Goal: Task Accomplishment & Management: Complete application form

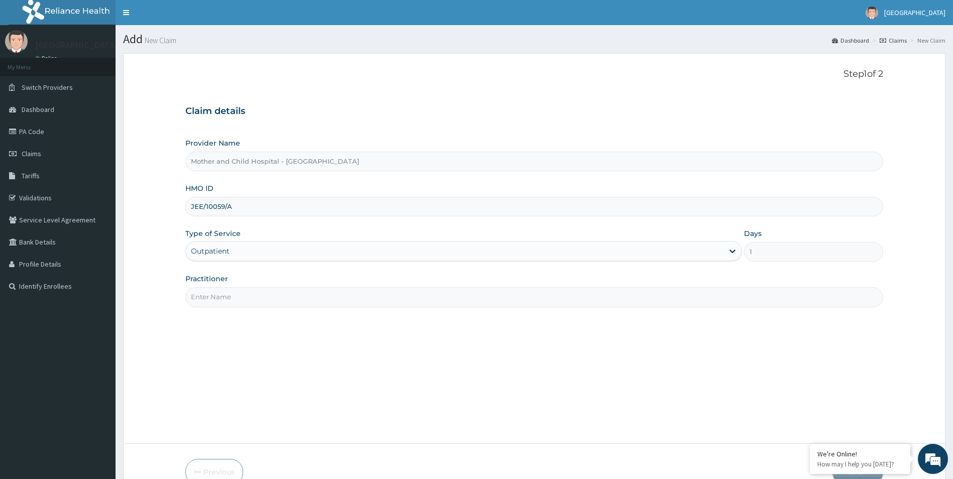
click at [251, 297] on input "Practitioner" at bounding box center [534, 297] width 698 height 20
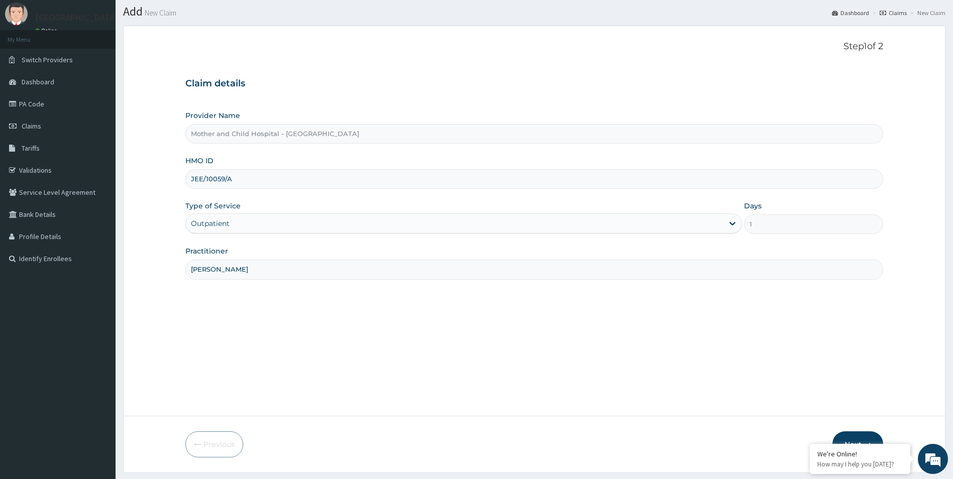
scroll to position [55, 0]
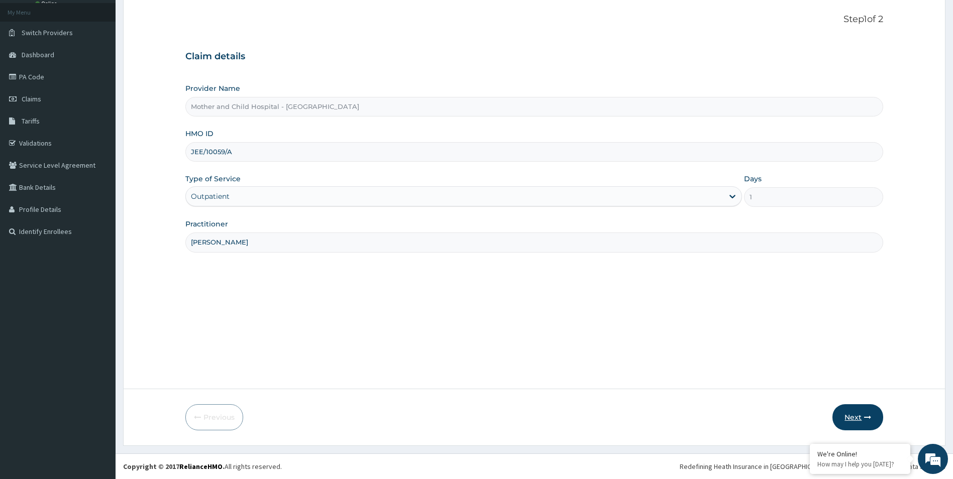
type input "[PERSON_NAME]"
click at [853, 419] on button "Next" at bounding box center [857, 417] width 51 height 26
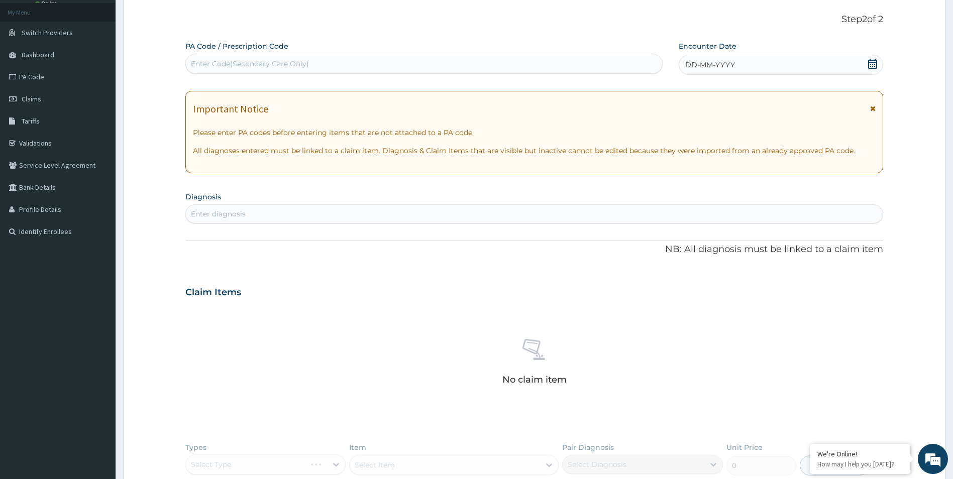
click at [313, 61] on div "Enter Code(Secondary Care Only)" at bounding box center [424, 64] width 476 height 16
paste input "PA/F12244"
type input "PA/F12244"
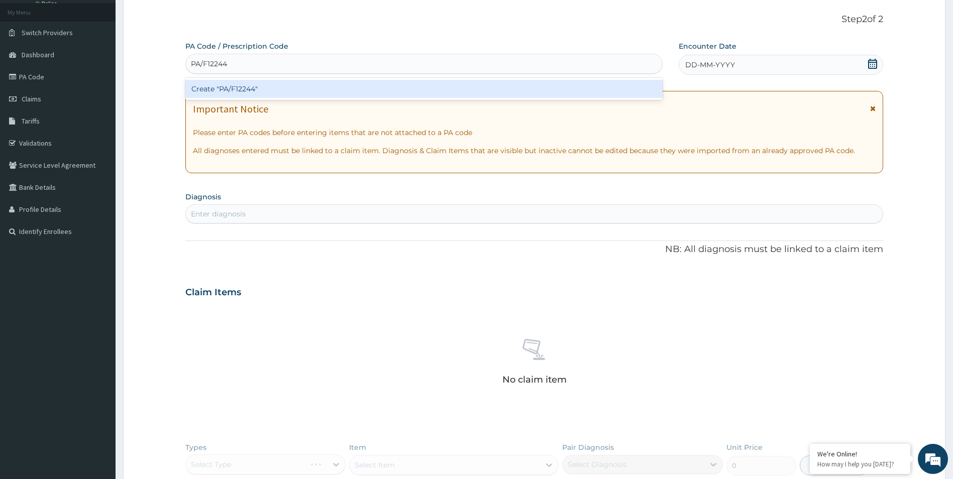
click at [415, 97] on div "Create "PA/F12244"" at bounding box center [423, 89] width 477 height 18
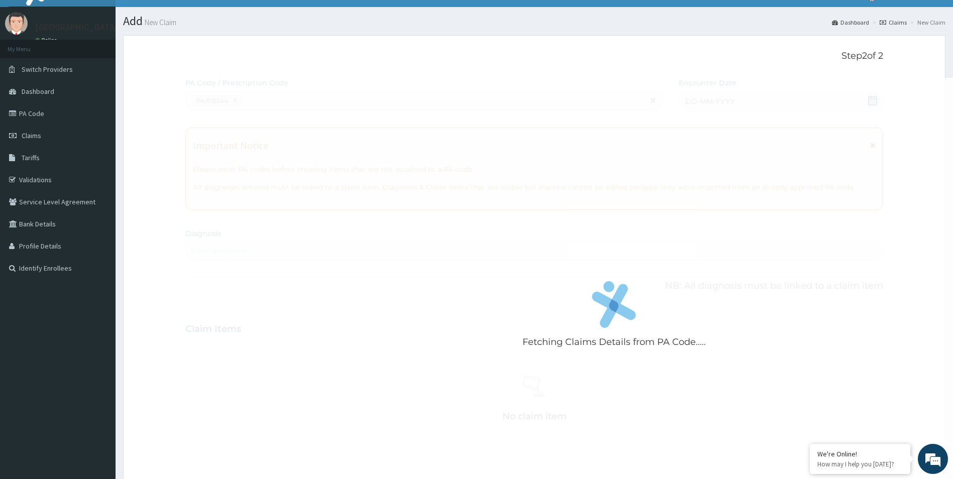
scroll to position [0, 0]
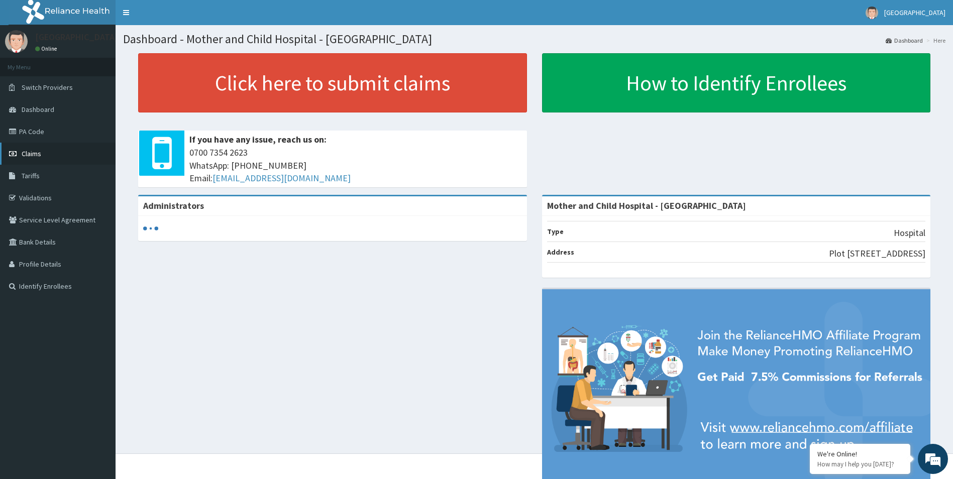
click at [36, 151] on span "Claims" at bounding box center [32, 153] width 20 height 9
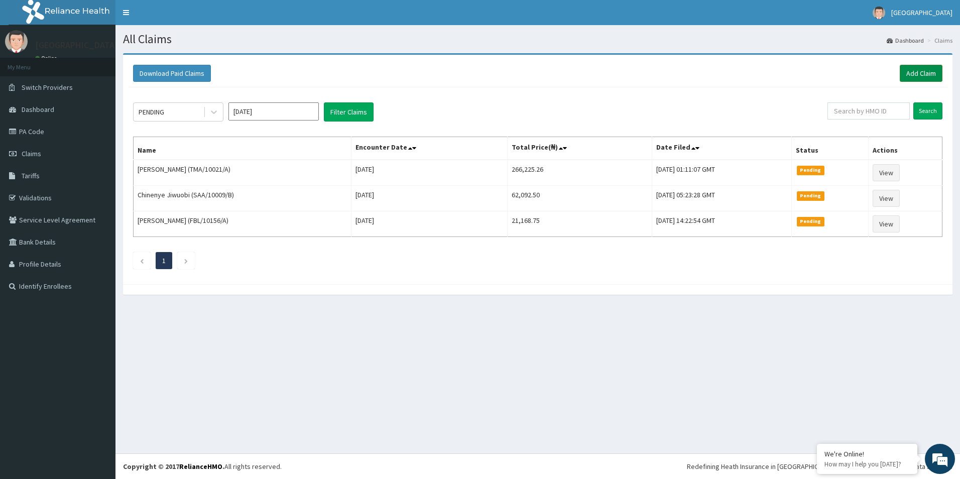
click at [911, 71] on link "Add Claim" at bounding box center [921, 73] width 43 height 17
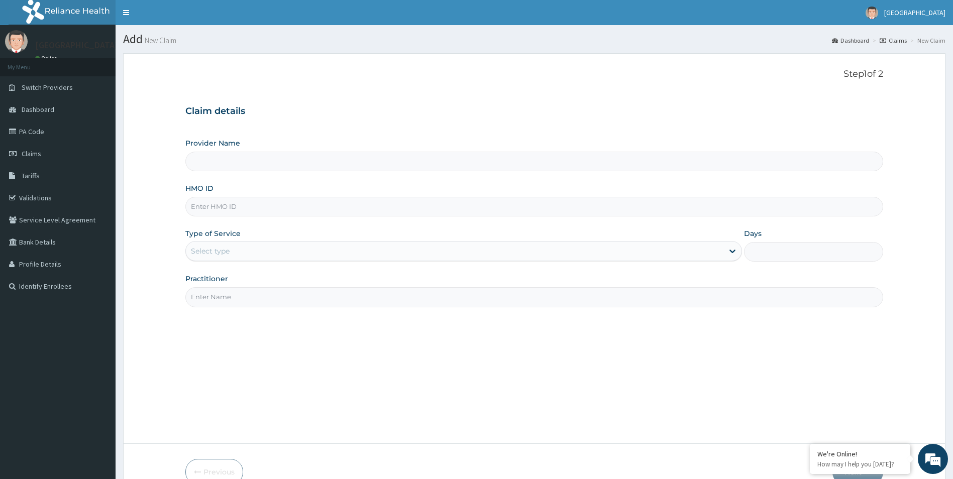
type input "Mother and Child Hospital - [GEOGRAPHIC_DATA]"
click at [268, 201] on input "HMO ID" at bounding box center [534, 207] width 698 height 20
paste input "JEE/10059/A"
type input "JEE/10059/A"
click at [223, 254] on div "Select type" at bounding box center [210, 251] width 39 height 10
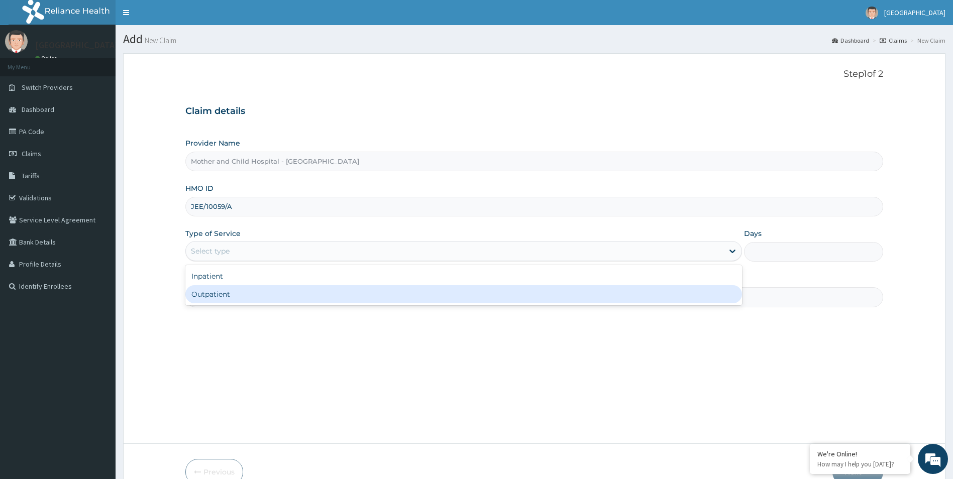
click at [215, 299] on div "Outpatient" at bounding box center [463, 294] width 557 height 18
type input "1"
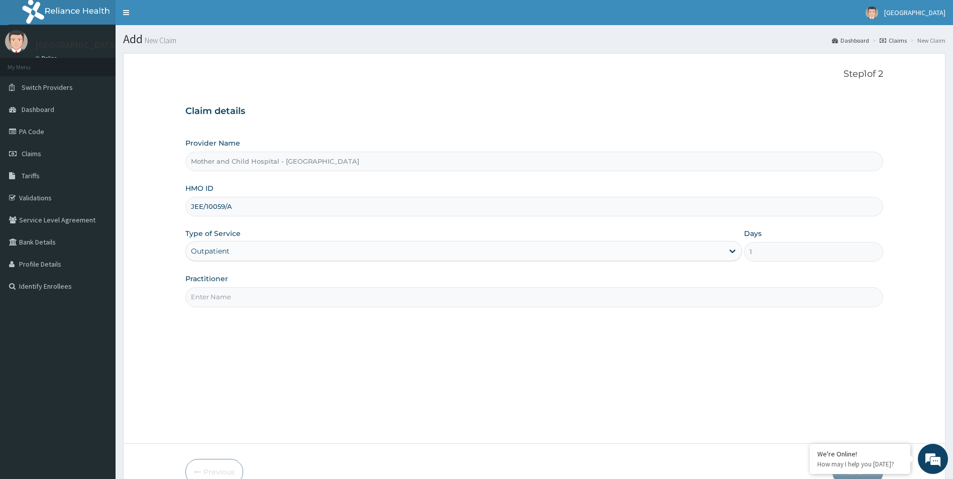
click at [217, 296] on input "Practitioner" at bounding box center [534, 297] width 698 height 20
type input "[PERSON_NAME]"
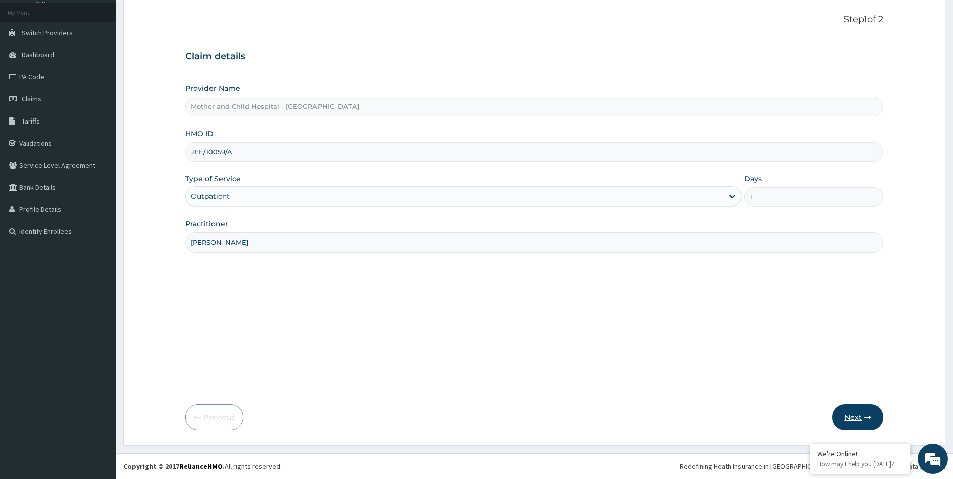
click at [856, 415] on button "Next" at bounding box center [857, 417] width 51 height 26
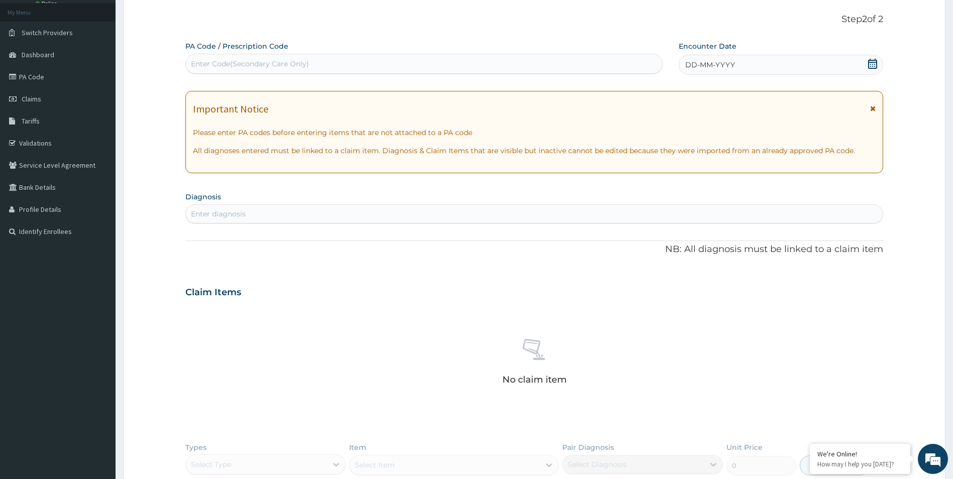
click at [414, 65] on div "Enter Code(Secondary Care Only)" at bounding box center [424, 64] width 476 height 16
paste input "PA/F12244"
type input "PA/F12244"
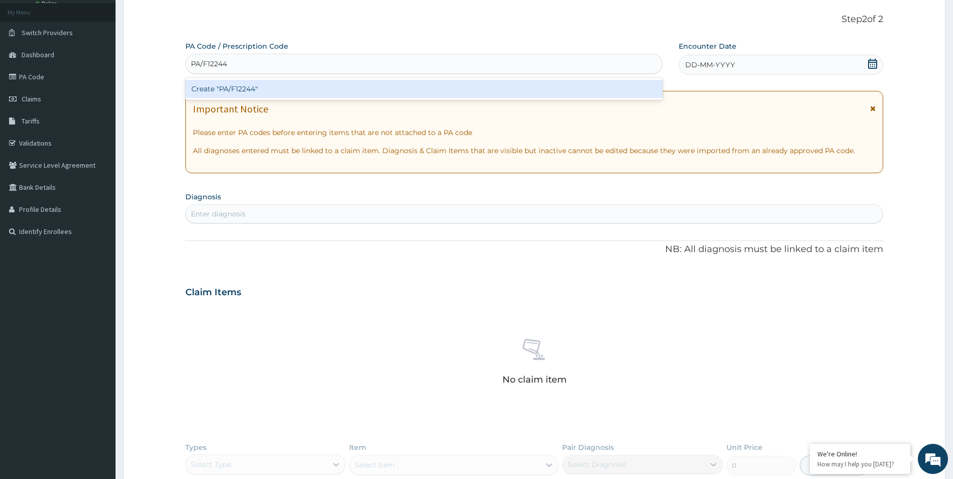
click at [428, 92] on div "Create "PA/F12244"" at bounding box center [423, 89] width 477 height 18
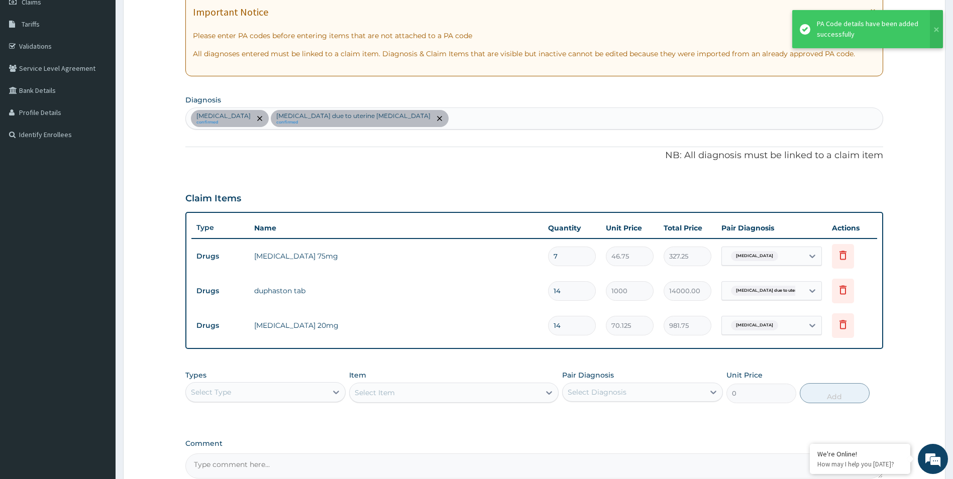
scroll to position [155, 0]
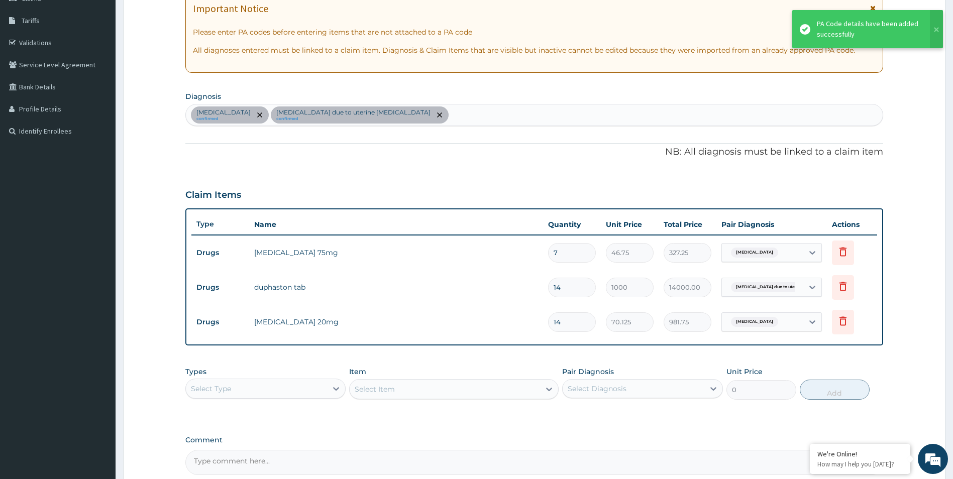
click at [248, 392] on div "Select Type" at bounding box center [257, 389] width 142 height 16
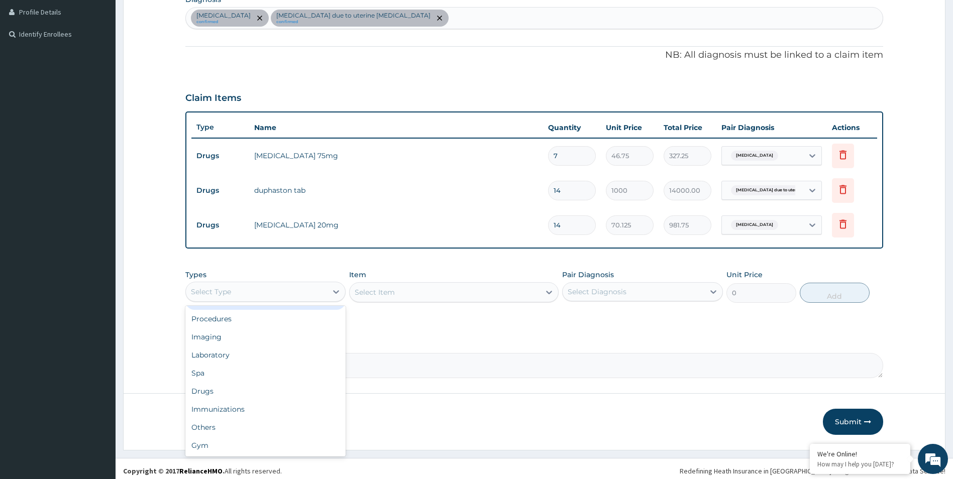
scroll to position [256, 0]
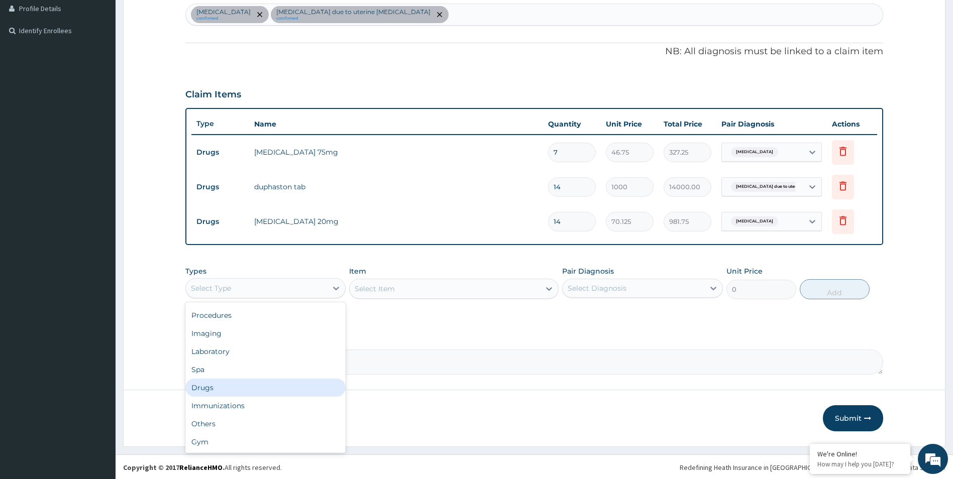
click at [254, 393] on div "Drugs" at bounding box center [265, 388] width 161 height 18
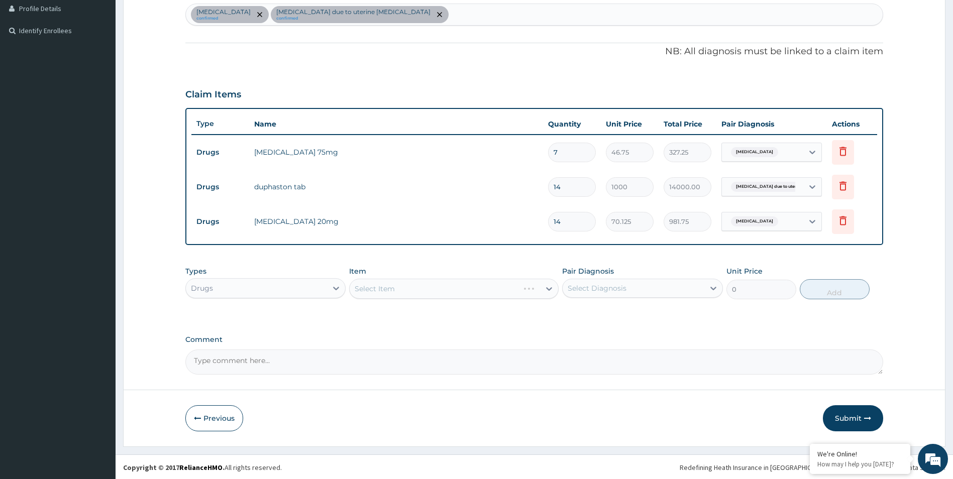
click at [513, 288] on div "Select Item" at bounding box center [453, 289] width 209 height 20
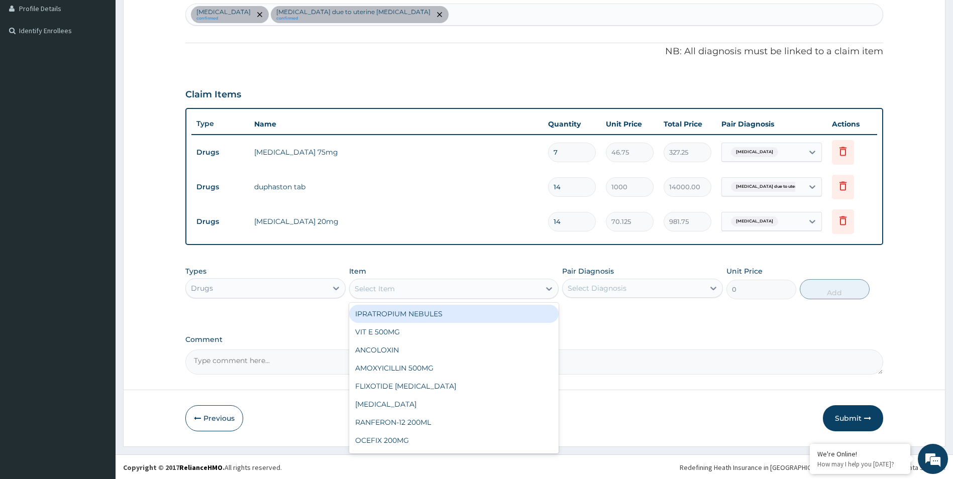
click at [481, 287] on div "Select Item" at bounding box center [445, 289] width 190 height 16
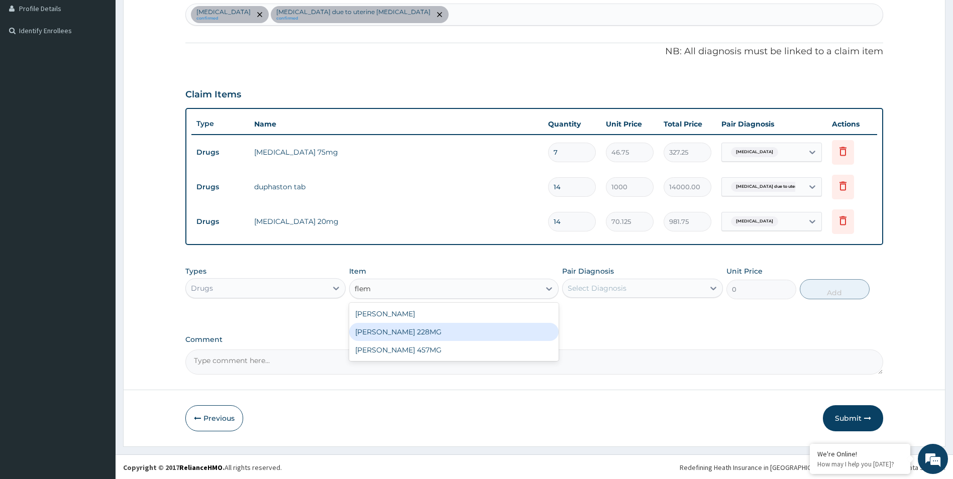
type input "flem"
drag, startPoint x: 400, startPoint y: 291, endPoint x: 392, endPoint y: 290, distance: 8.1
click at [397, 292] on div "Select Item" at bounding box center [445, 289] width 190 height 16
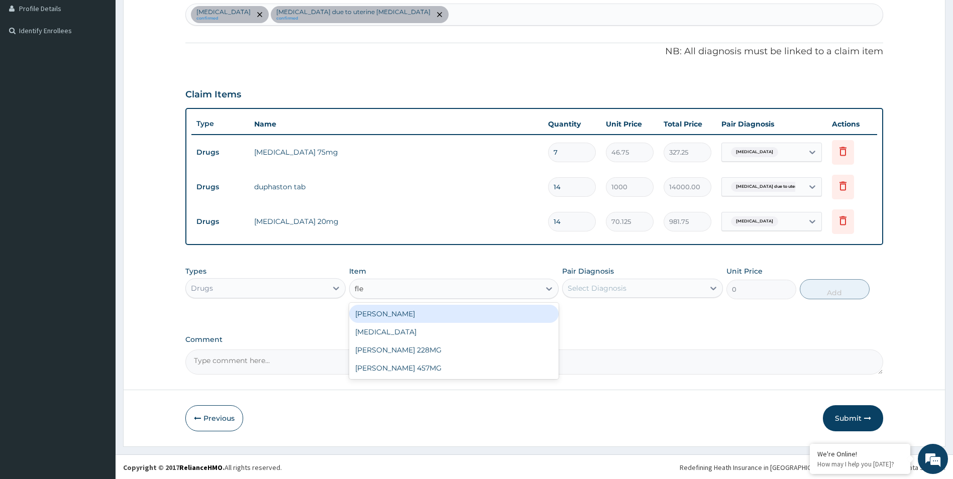
type input "flem"
click at [417, 309] on div "FLEMING" at bounding box center [453, 314] width 209 height 18
type input "233.75"
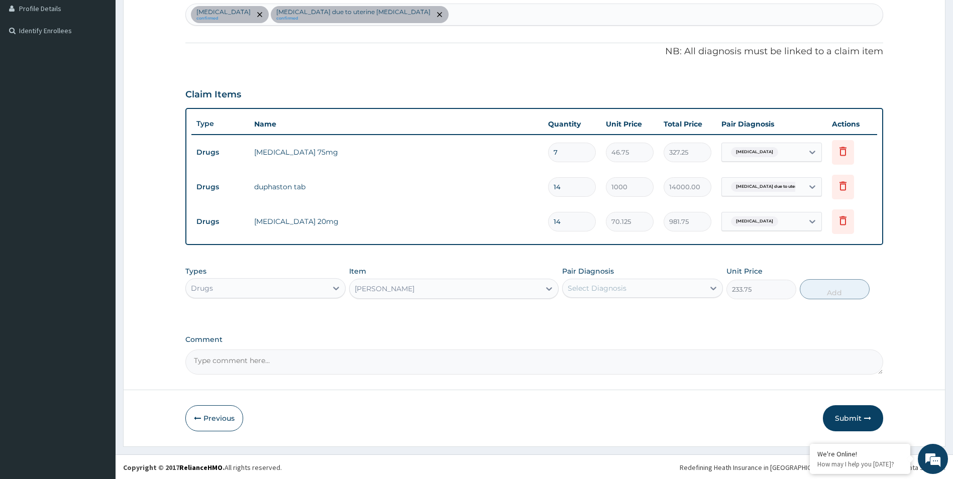
click at [647, 287] on div "Select Diagnosis" at bounding box center [633, 288] width 142 height 16
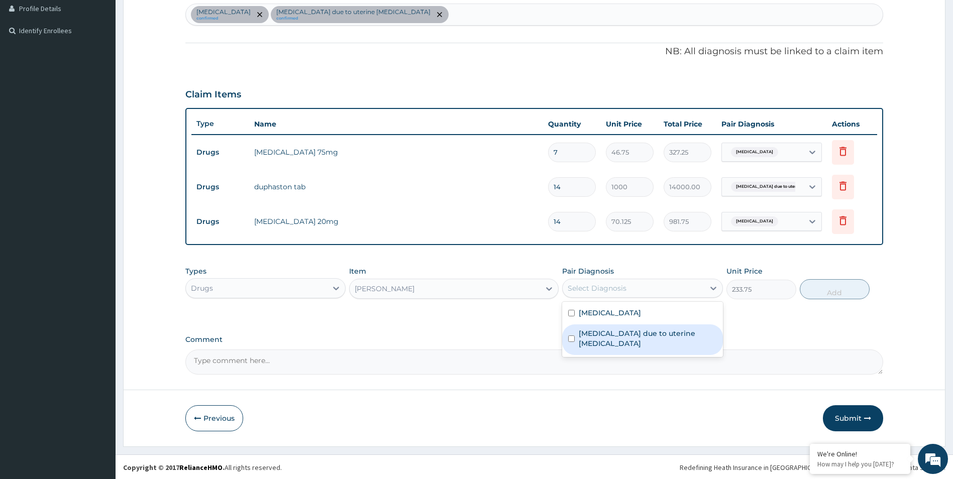
click at [683, 334] on label "Erythrocytosis due to uterine myoma" at bounding box center [648, 338] width 138 height 20
checkbox input "true"
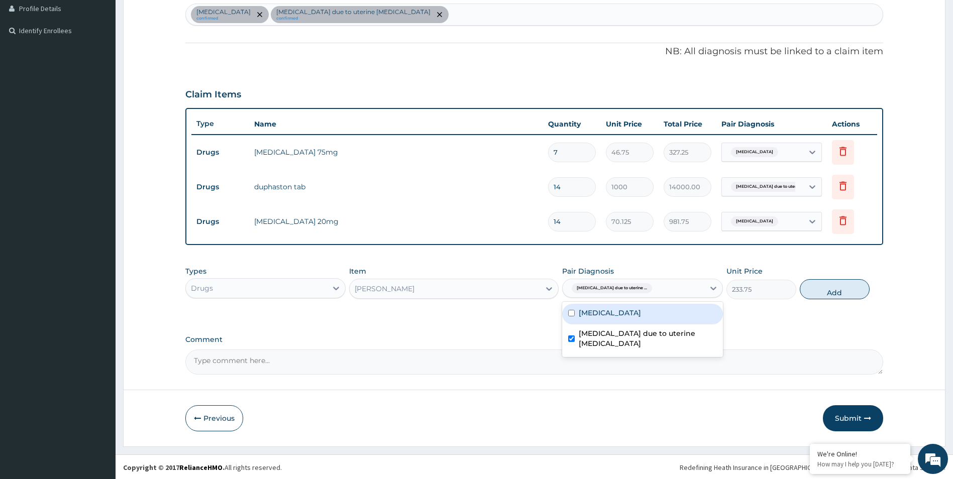
click at [679, 311] on div "Essential hypertension" at bounding box center [642, 314] width 161 height 21
checkbox input "true"
click at [836, 295] on button "Add" at bounding box center [834, 289] width 70 height 20
type input "0"
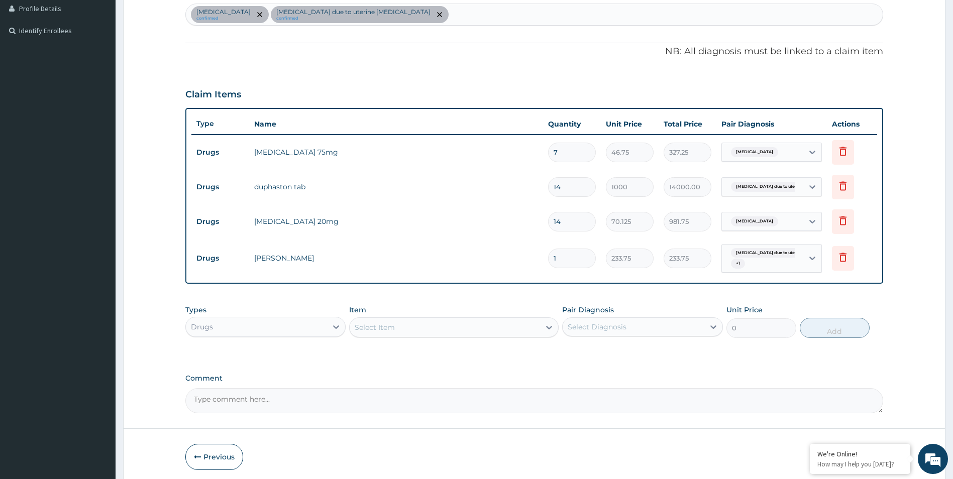
type input "14"
type input "3272.50"
type input "14"
click at [847, 185] on icon at bounding box center [843, 186] width 12 height 12
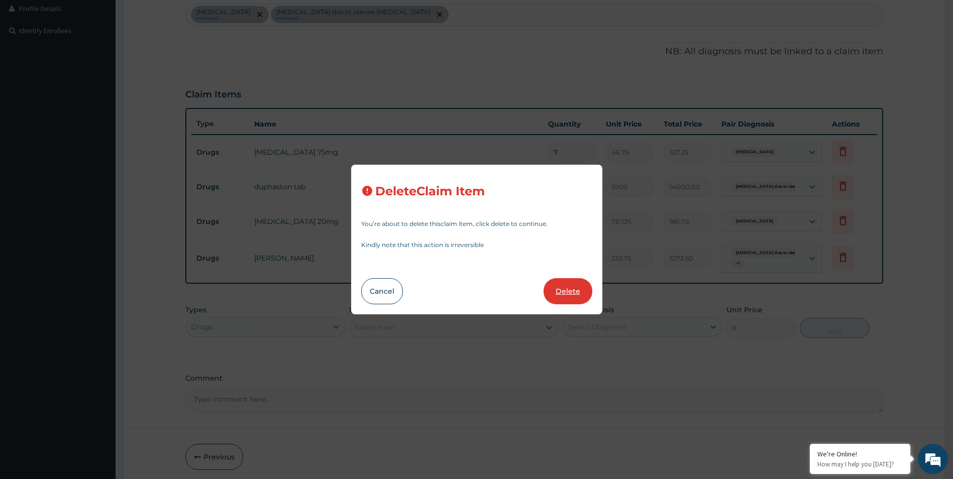
click at [574, 292] on button "Delete" at bounding box center [567, 291] width 49 height 26
type input "70.125"
type input "981.75"
type input "233.75"
type input "3272.50"
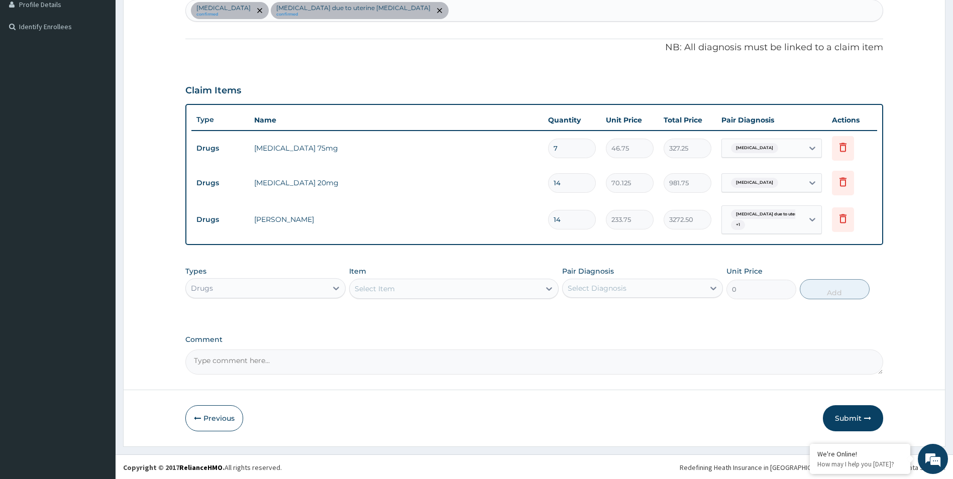
scroll to position [261, 0]
click at [850, 418] on button "Submit" at bounding box center [853, 417] width 60 height 26
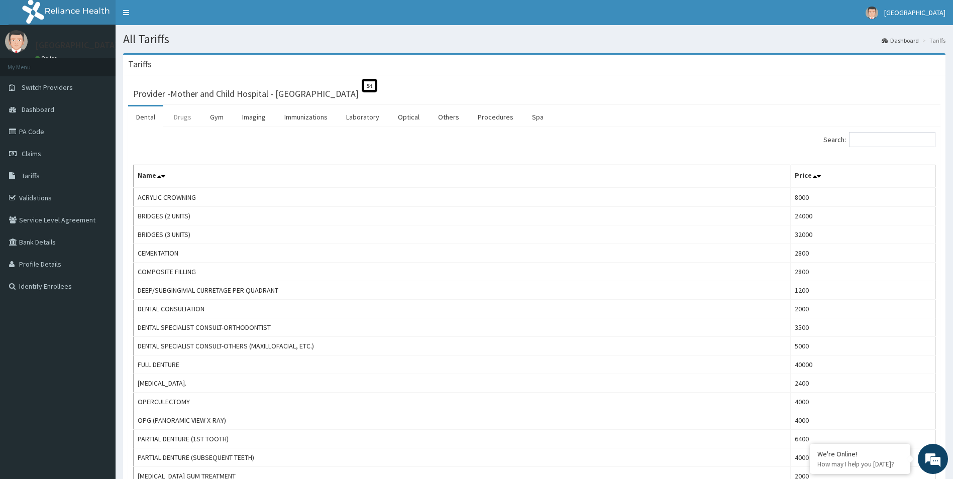
click at [178, 119] on link "Drugs" at bounding box center [183, 116] width 34 height 21
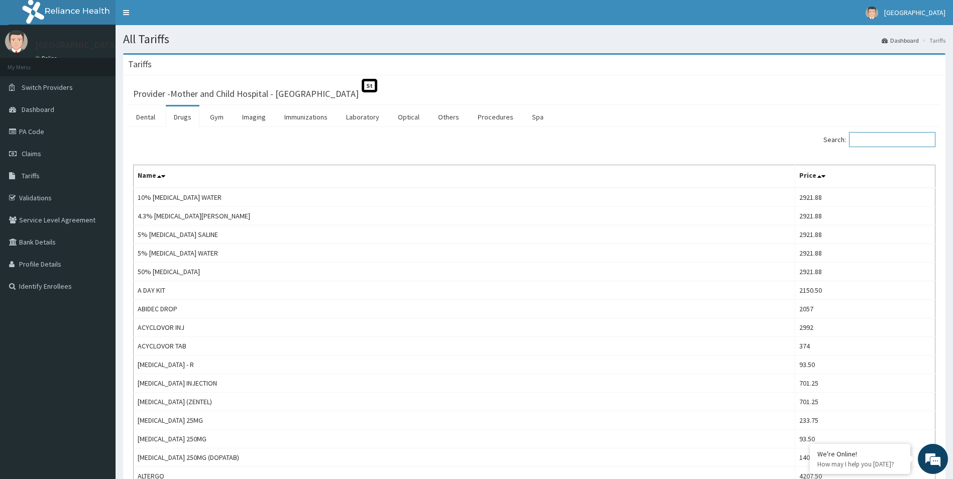
click at [911, 136] on input "Search:" at bounding box center [892, 139] width 86 height 15
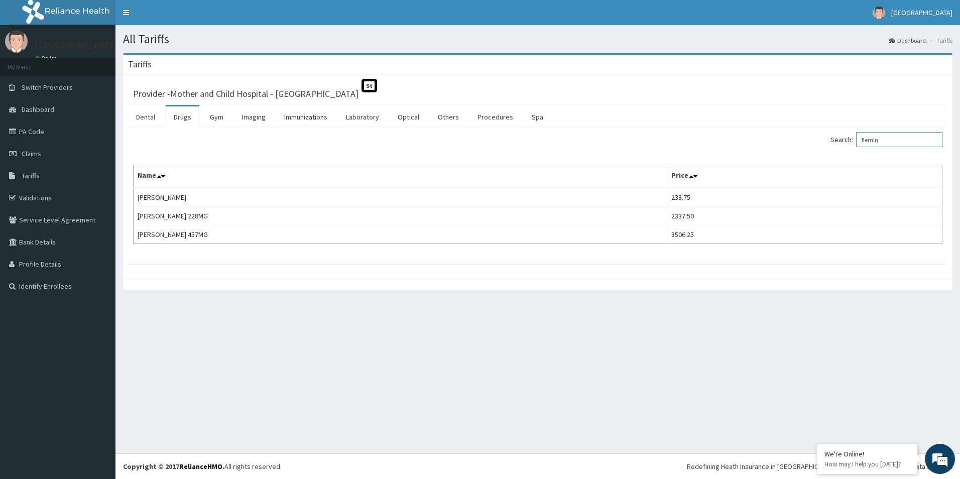
type input "flemin"
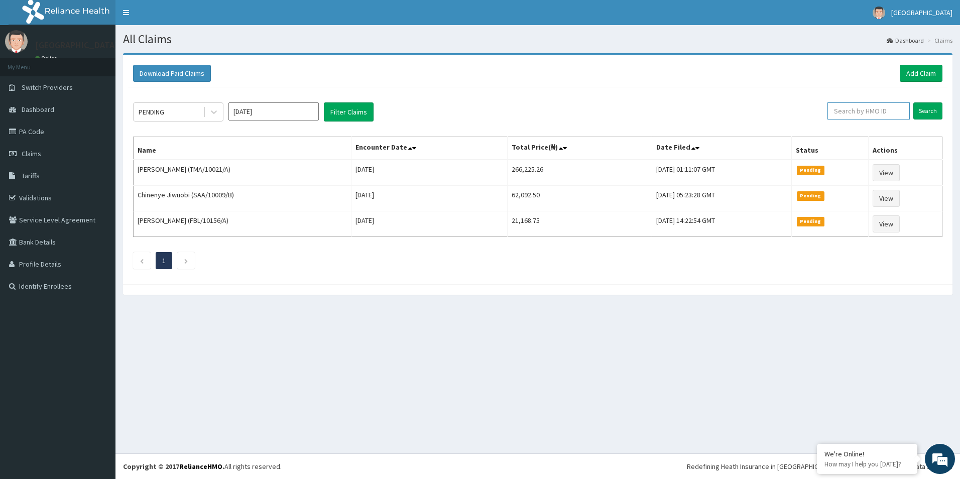
click at [900, 112] on input "text" at bounding box center [869, 110] width 82 height 17
type input "odumosu"
click at [913, 102] on input "Search" at bounding box center [927, 110] width 29 height 17
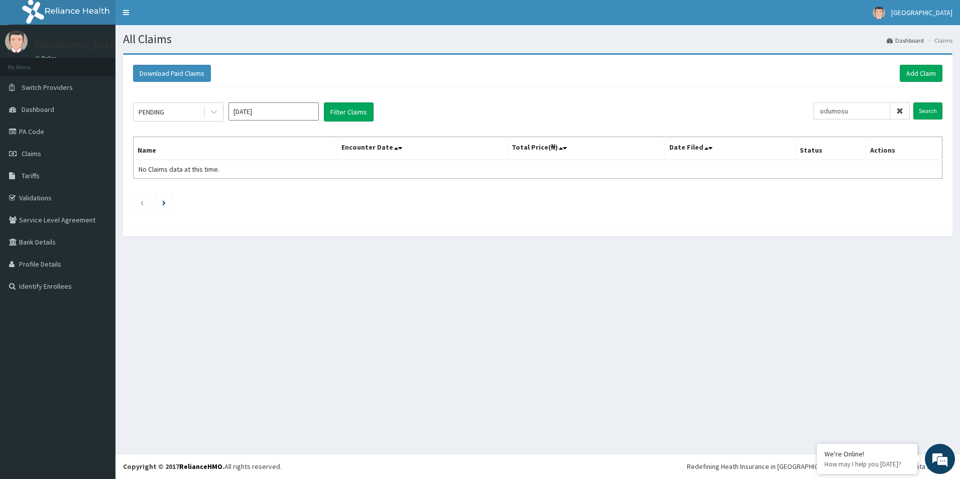
click at [902, 110] on icon at bounding box center [899, 110] width 7 height 7
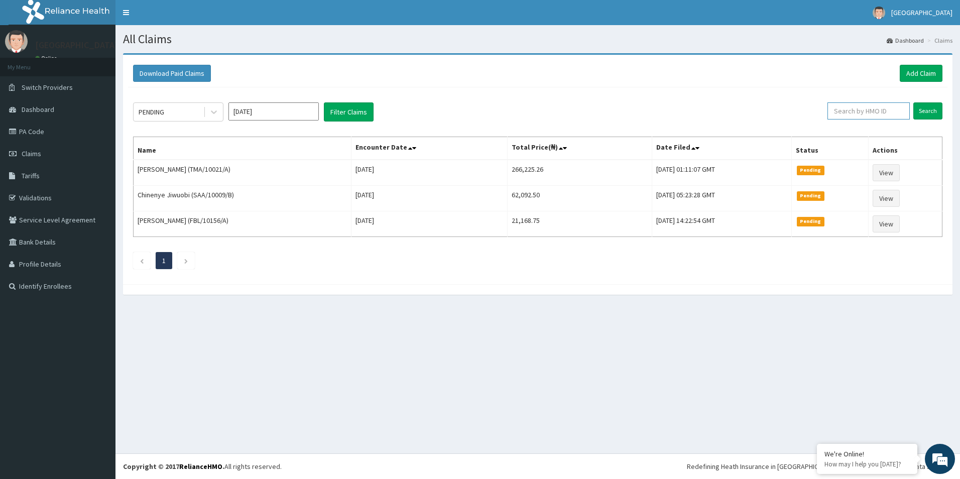
click at [887, 111] on input "text" at bounding box center [869, 110] width 82 height 17
type input "j"
type input "JEE/10059/A"
click at [932, 106] on input "Search" at bounding box center [927, 110] width 29 height 17
